Goal: Information Seeking & Learning: Compare options

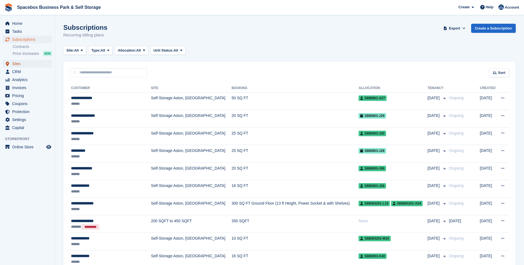
click at [19, 66] on span "Sites" at bounding box center [28, 64] width 33 height 8
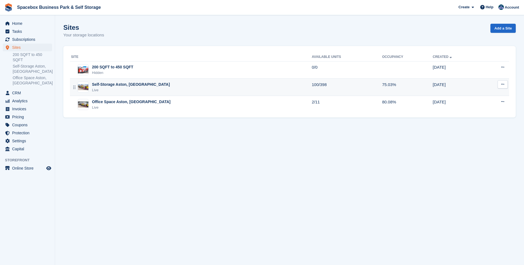
click at [122, 83] on div "Self-Storage Aston, [GEOGRAPHIC_DATA]" at bounding box center [131, 85] width 78 height 6
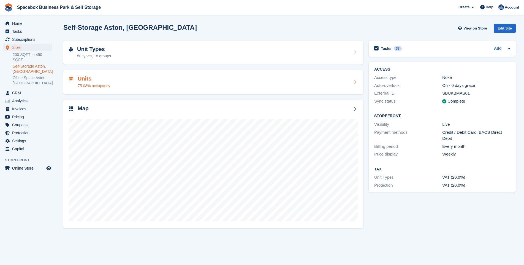
click at [84, 82] on h2 "Units" at bounding box center [94, 79] width 33 height 6
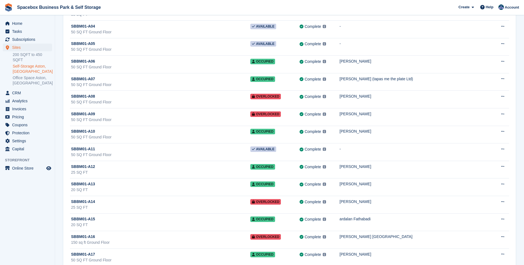
scroll to position [119, 0]
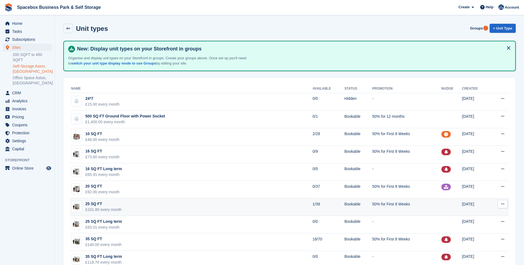
click at [158, 209] on td "25 SQ FT £101.80 every month" at bounding box center [191, 207] width 243 height 18
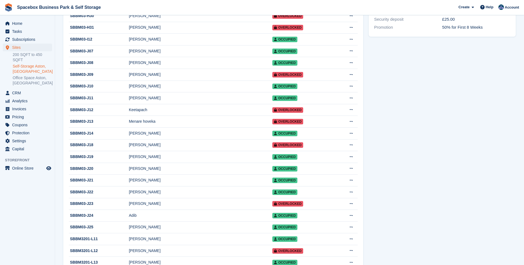
scroll to position [238, 0]
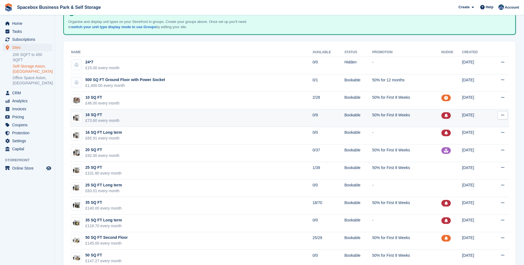
scroll to position [40, 0]
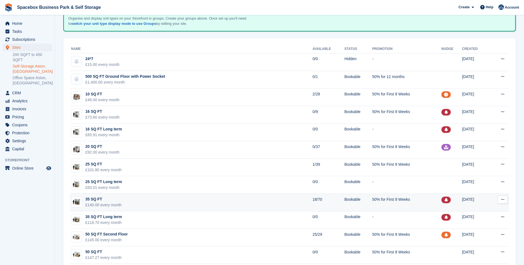
click at [122, 201] on td "35 SQ FT £140.00 every month" at bounding box center [191, 202] width 243 height 18
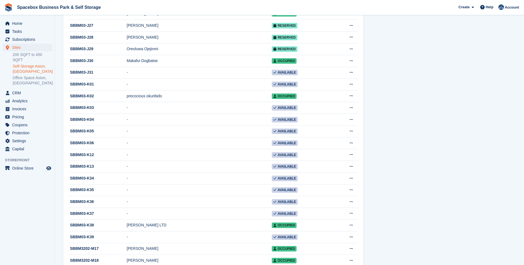
scroll to position [596, 0]
